Goal: Task Accomplishment & Management: Use online tool/utility

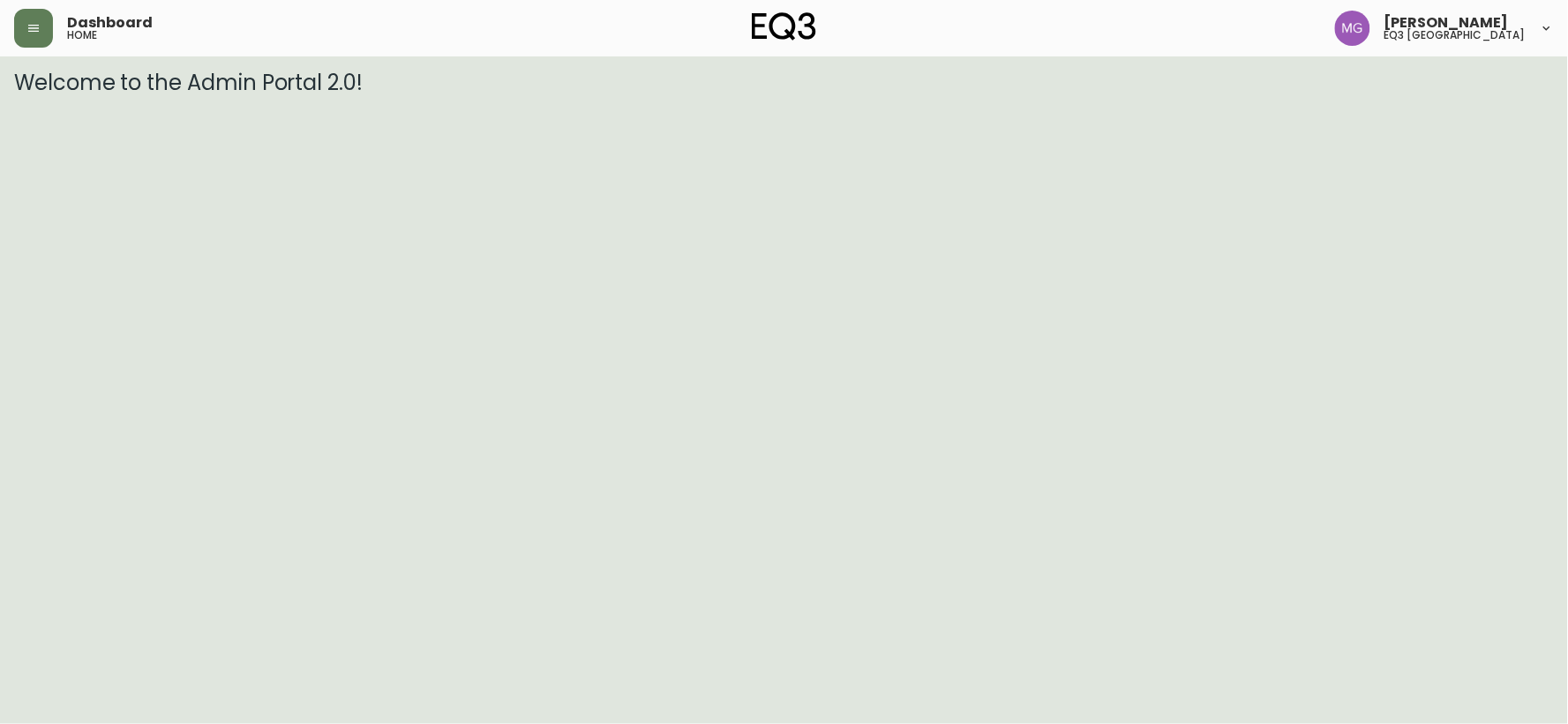
click at [54, 23] on div "Dashboard home" at bounding box center [270, 28] width 514 height 39
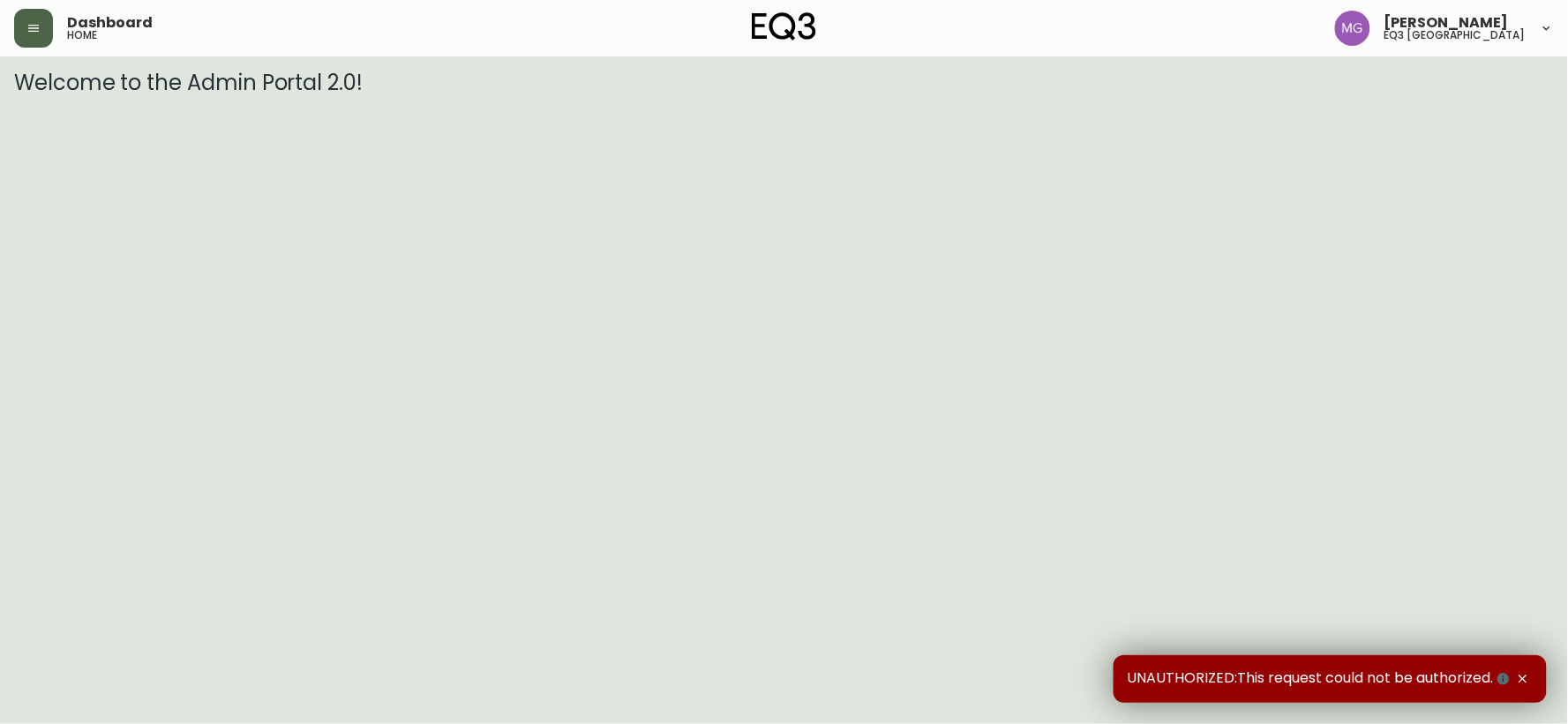
click at [18, 23] on button "button" at bounding box center [33, 28] width 39 height 39
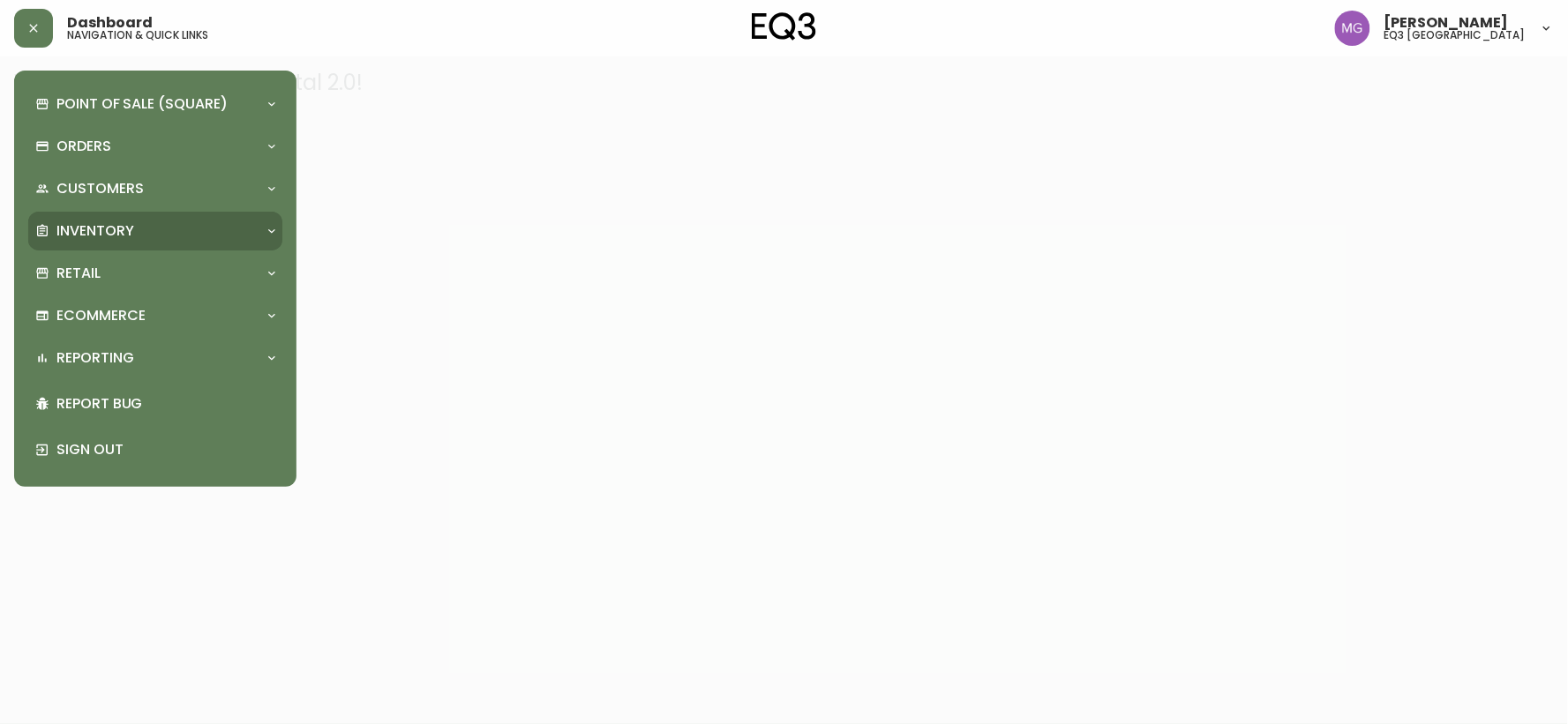
click at [90, 221] on p "Inventory" at bounding box center [94, 231] width 78 height 20
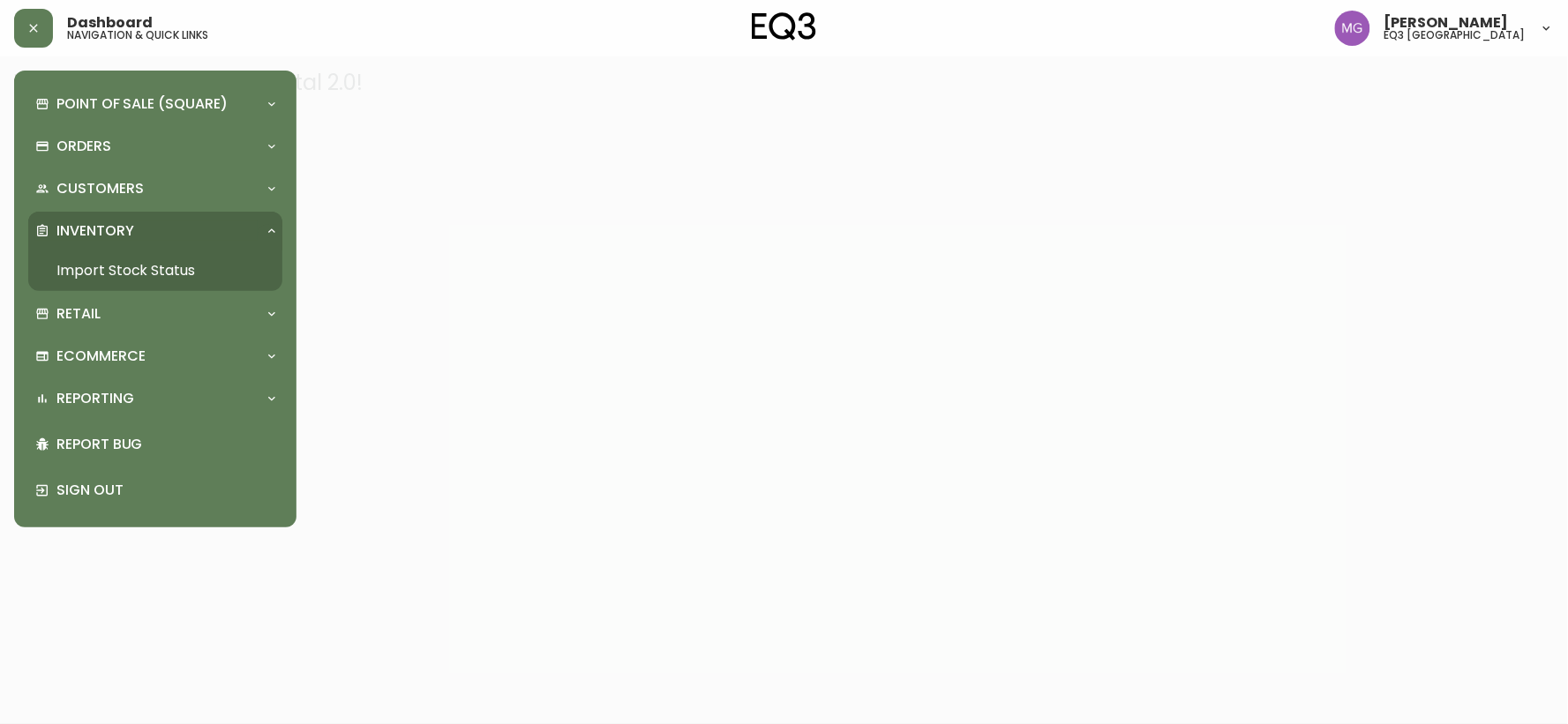
click at [136, 266] on link "Import Stock Status" at bounding box center [155, 270] width 254 height 40
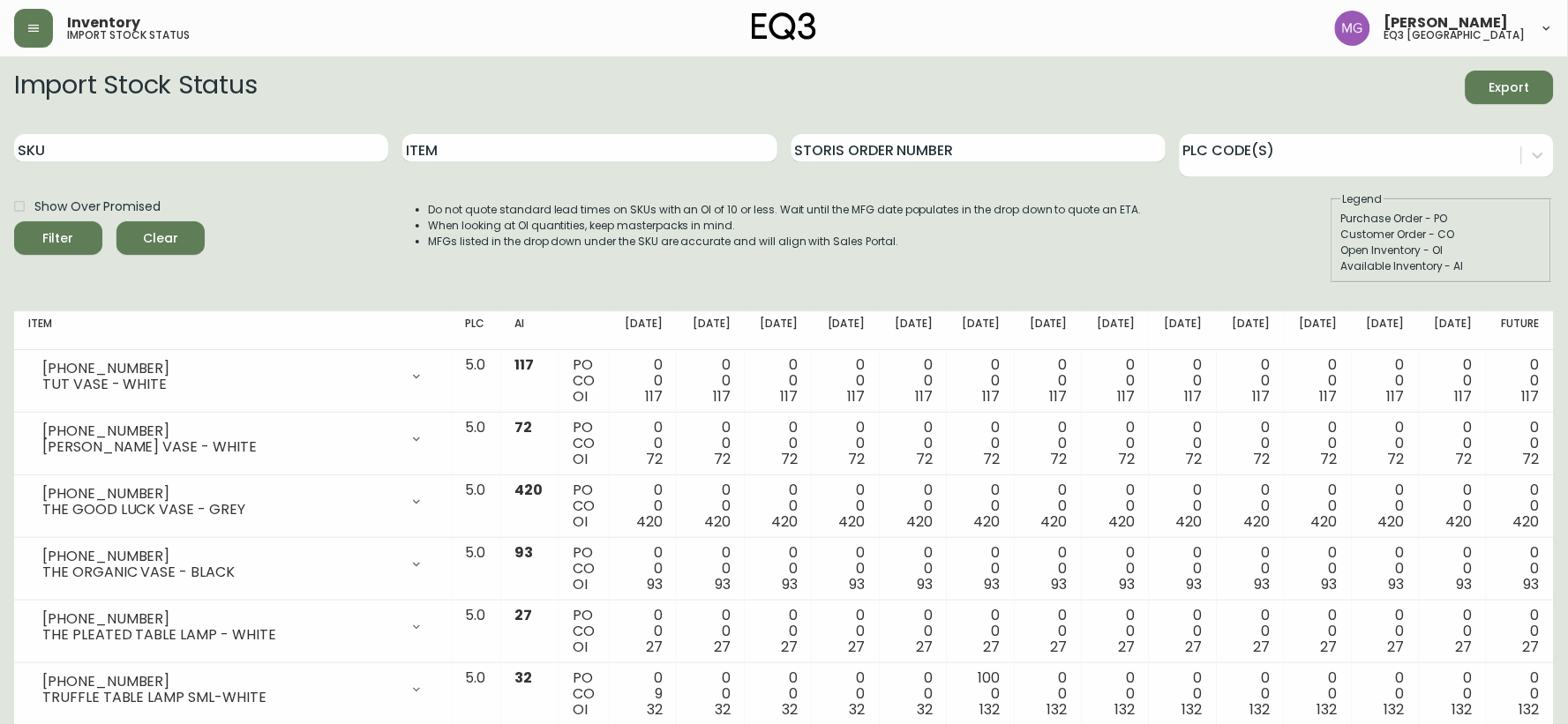
click at [227, 160] on input "SKU" at bounding box center [200, 148] width 374 height 28
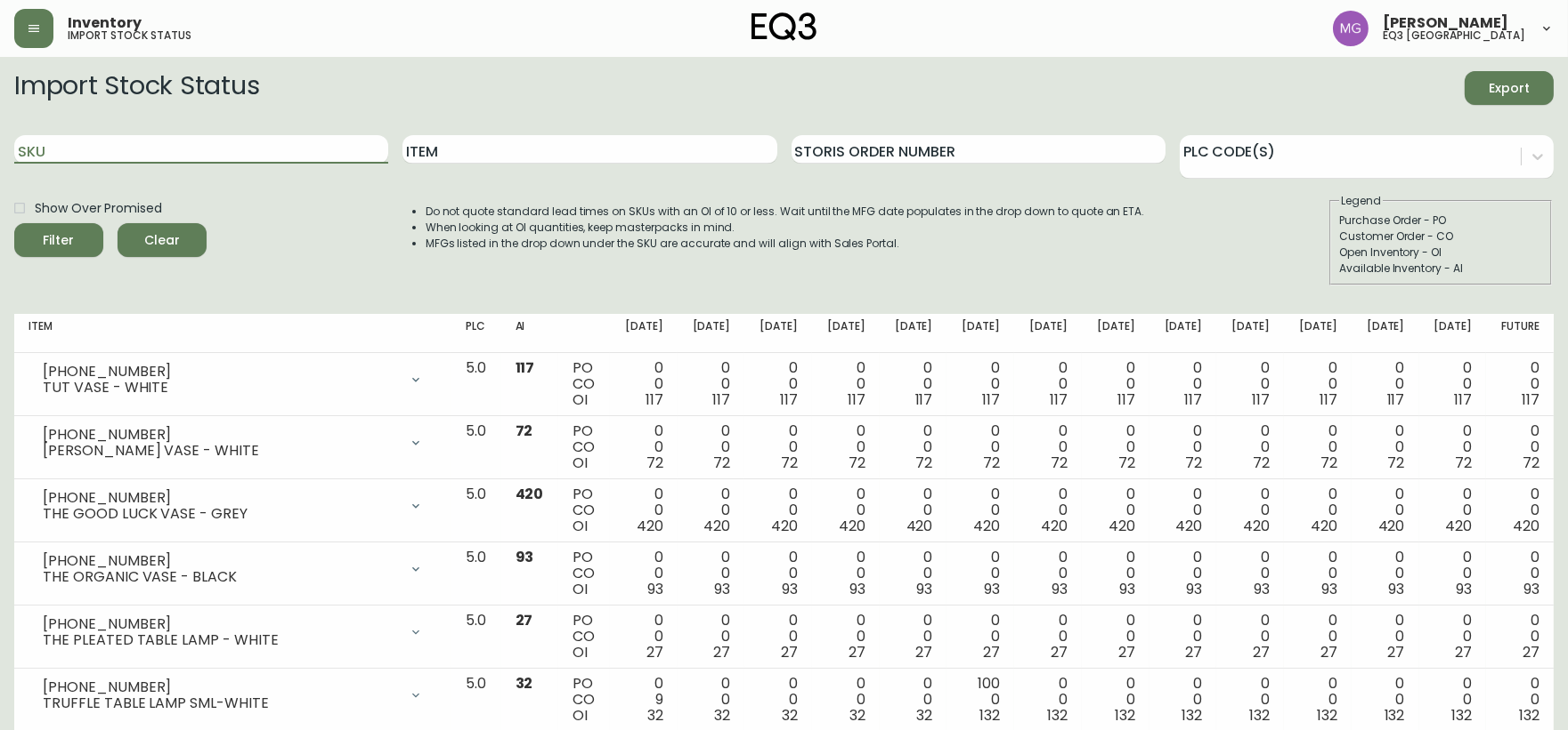
paste input "[PHONE_NUMBER]"
type input "[PHONE_NUMBER]"
click at [14, 223] on button "Filter" at bounding box center [58, 240] width 89 height 34
